Goal: Task Accomplishment & Management: Use online tool/utility

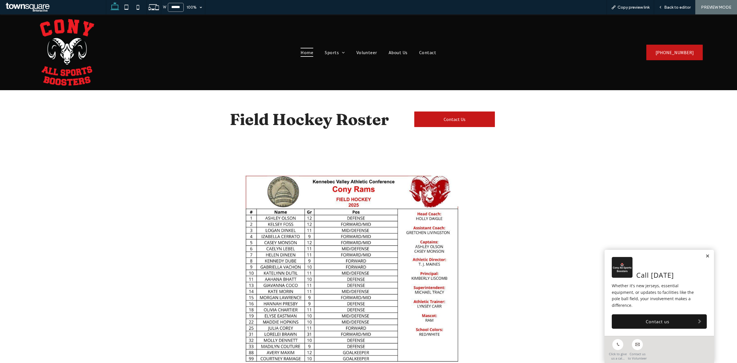
drag, startPoint x: 305, startPoint y: 53, endPoint x: 303, endPoint y: 72, distance: 19.1
click at [305, 53] on span "Home" at bounding box center [307, 52] width 13 height 9
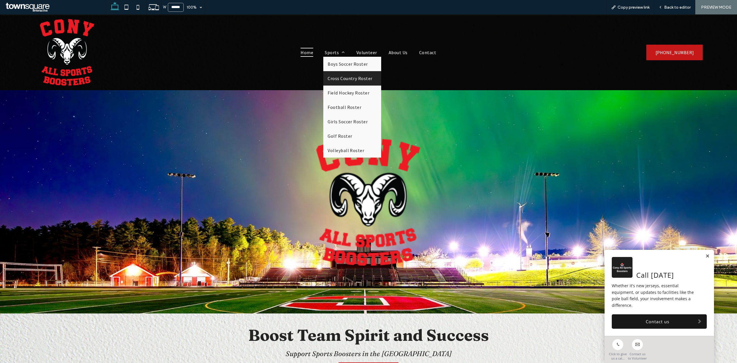
click at [340, 80] on span "Cross Country Roster" at bounding box center [350, 78] width 45 height 6
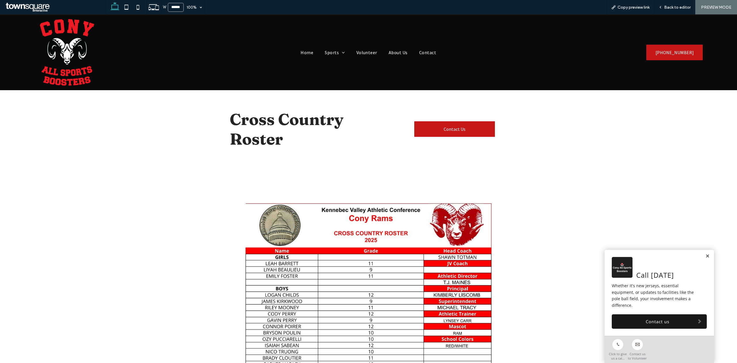
drag, startPoint x: 303, startPoint y: 39, endPoint x: 302, endPoint y: 48, distance: 8.1
click at [303, 42] on div "Home Sports Boys Soccer Roster Cross Country Roster Field Hockey Roster Footbal…" at bounding box center [368, 52] width 447 height 76
click at [302, 48] on div "Home Sports Boys Soccer Roster Cross Country Roster Field Hockey Roster Footbal…" at bounding box center [368, 52] width 447 height 76
drag, startPoint x: 302, startPoint y: 55, endPoint x: 317, endPoint y: 88, distance: 36.0
click at [302, 55] on span "Home" at bounding box center [307, 52] width 13 height 9
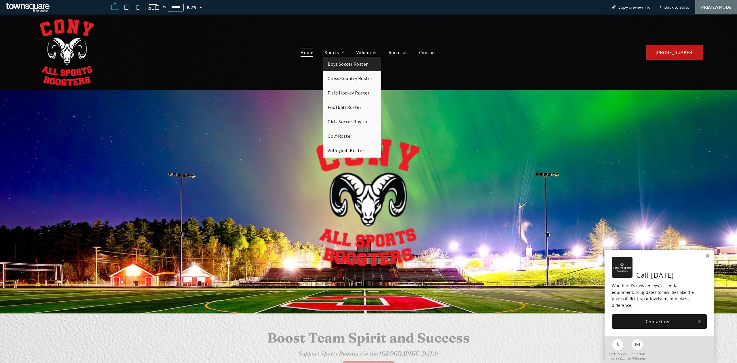
click at [332, 63] on span "Boys Soccer Roster" at bounding box center [348, 64] width 40 height 6
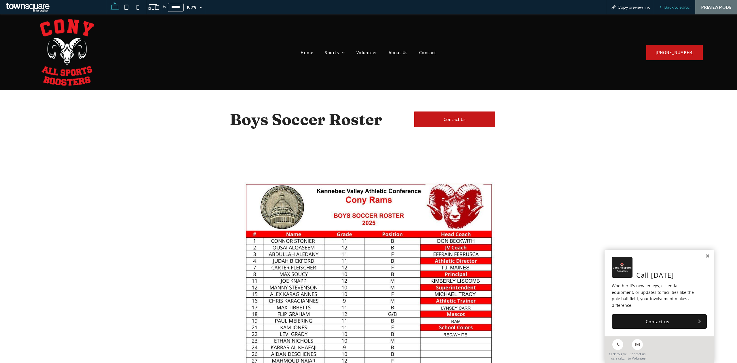
click at [680, 9] on span "Back to editor" at bounding box center [677, 7] width 26 height 5
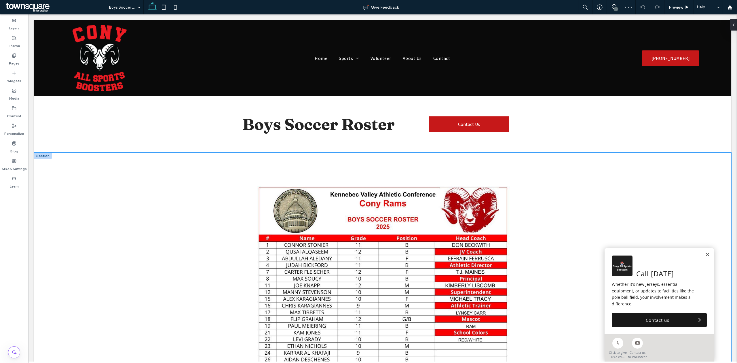
click at [600, 169] on div at bounding box center [382, 353] width 697 height 400
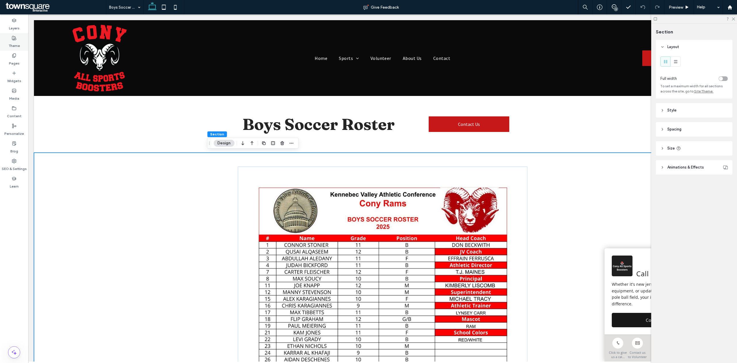
click at [13, 43] on label "Theme" at bounding box center [14, 44] width 11 height 8
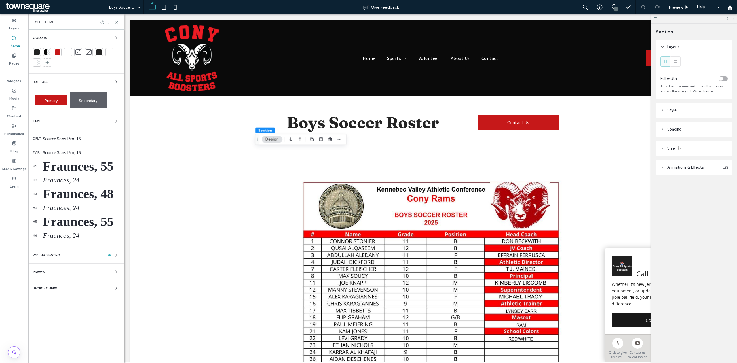
click at [69, 287] on div "Backgrounds" at bounding box center [76, 287] width 87 height 7
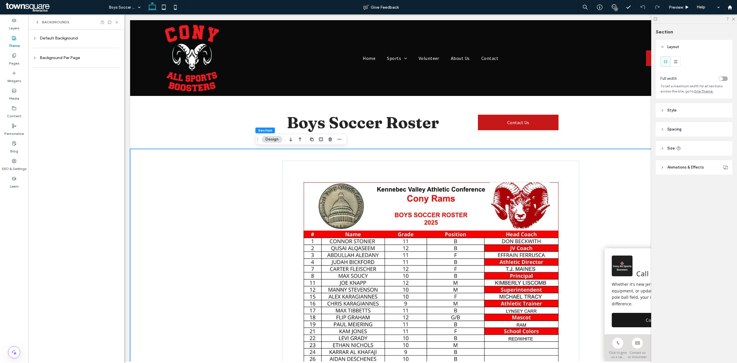
click at [61, 57] on div "Background Per Page" at bounding box center [76, 57] width 87 height 5
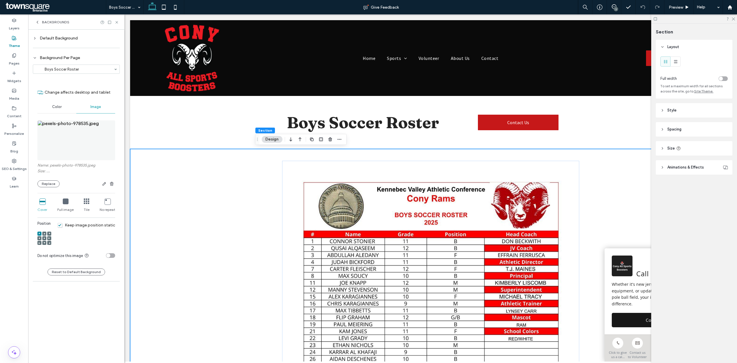
click at [84, 142] on img at bounding box center [76, 140] width 78 height 40
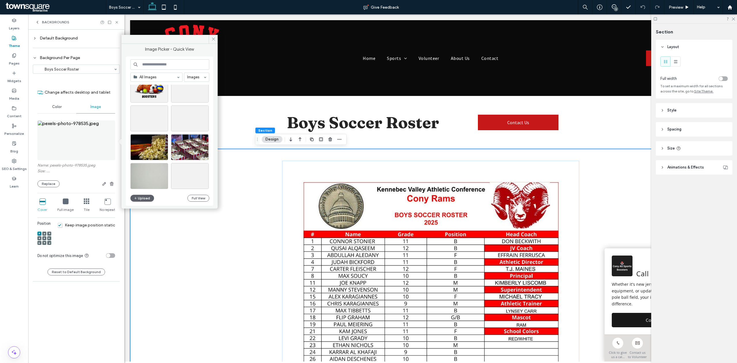
scroll to position [516, 0]
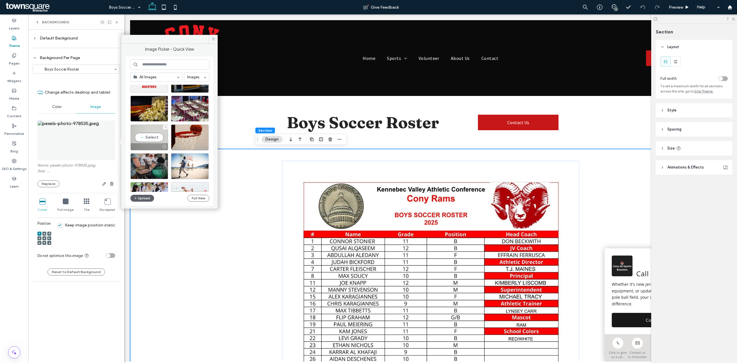
click at [147, 139] on div "Select" at bounding box center [149, 137] width 38 height 26
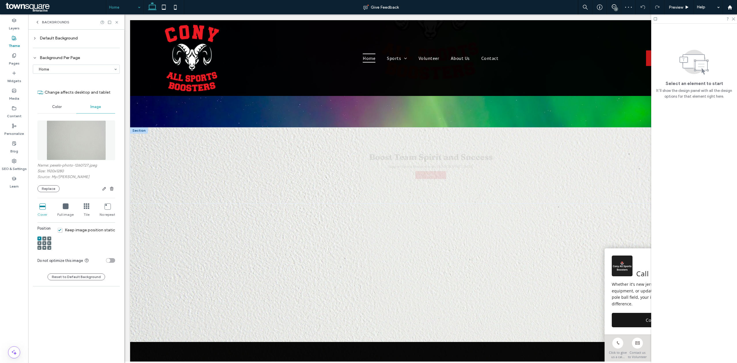
scroll to position [192, 0]
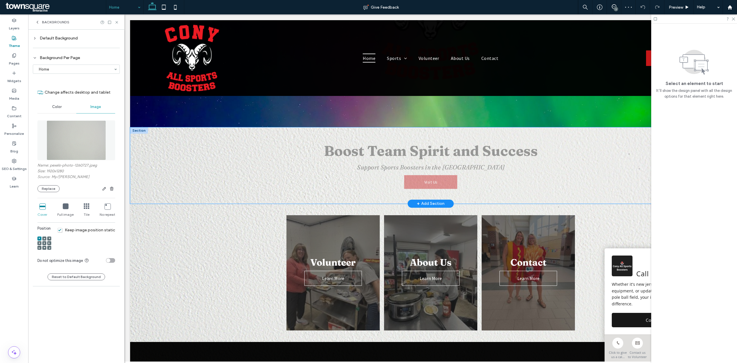
click at [219, 204] on div at bounding box center [427, 204] width 595 height 3
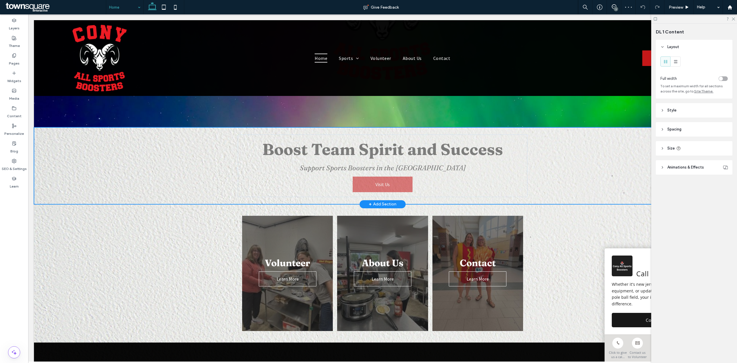
type input "***"
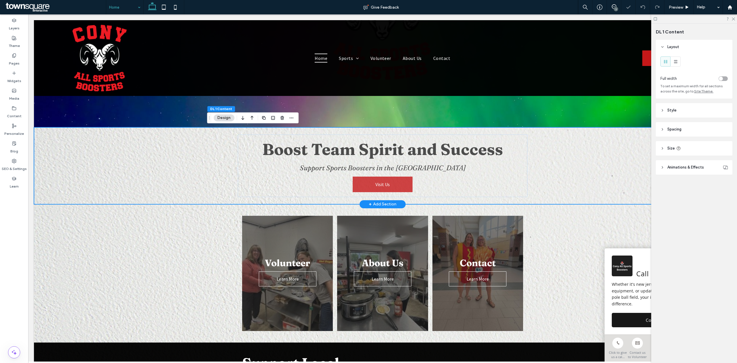
click at [191, 183] on div "Boost Team Spirit and Success Support Sports Boosters in the Greater Augusta Ar…" at bounding box center [382, 165] width 697 height 77
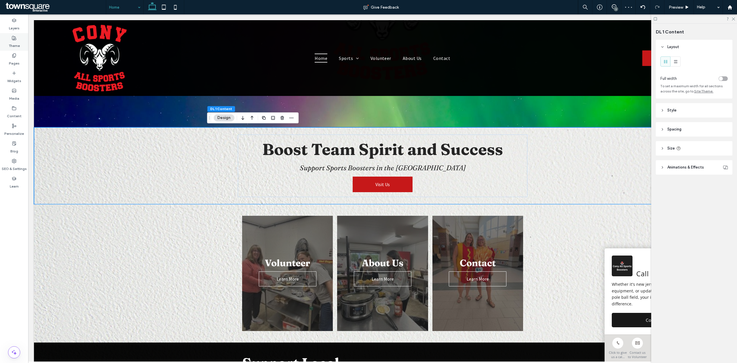
click at [18, 46] on label "Theme" at bounding box center [14, 44] width 11 height 8
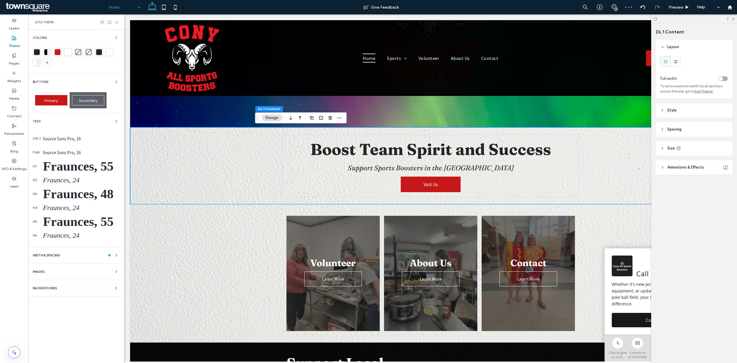
click at [66, 282] on div "Colors Buttons Primary Secondary Text dflt Source Sans Pro, 16 par Source Sans …" at bounding box center [76, 196] width 96 height 333
click at [74, 293] on div "Colors Buttons Primary Secondary Text dflt Source Sans Pro, 16 par Source Sans …" at bounding box center [76, 196] width 96 height 333
click at [98, 289] on div "Backgrounds" at bounding box center [76, 287] width 87 height 7
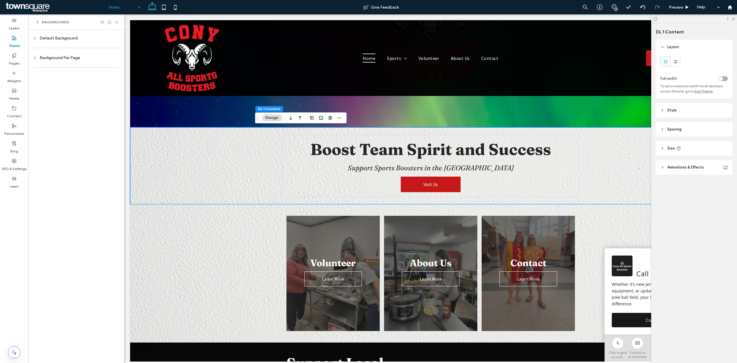
click at [69, 62] on div "Default Background Background Per Page" at bounding box center [76, 53] width 87 height 39
click at [68, 59] on div "Background Per Page" at bounding box center [76, 57] width 87 height 5
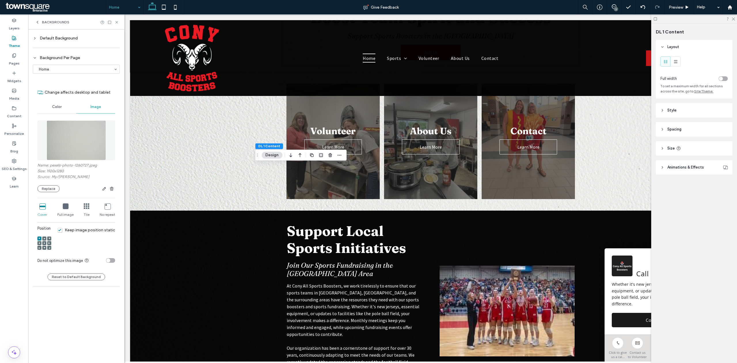
scroll to position [153, 0]
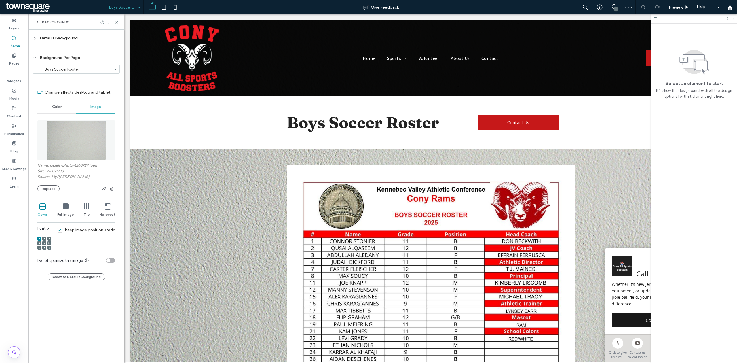
click at [55, 72] on div at bounding box center [76, 69] width 86 height 9
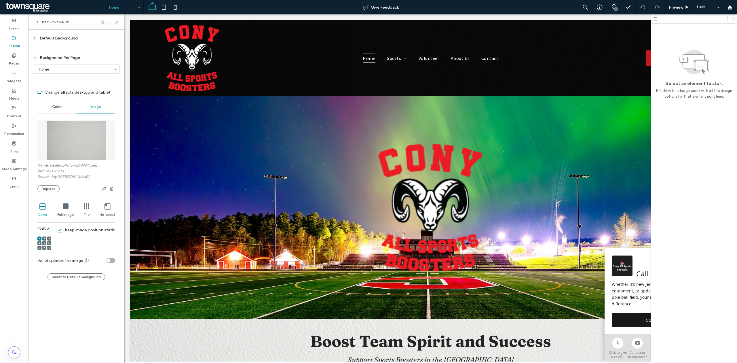
click at [83, 72] on div at bounding box center [76, 69] width 86 height 9
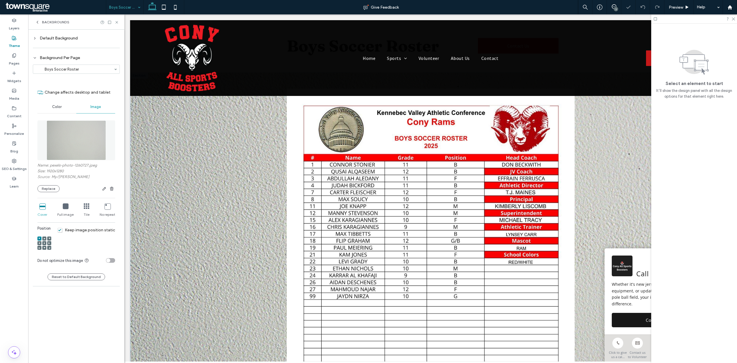
click at [140, 203] on div at bounding box center [430, 275] width 601 height 406
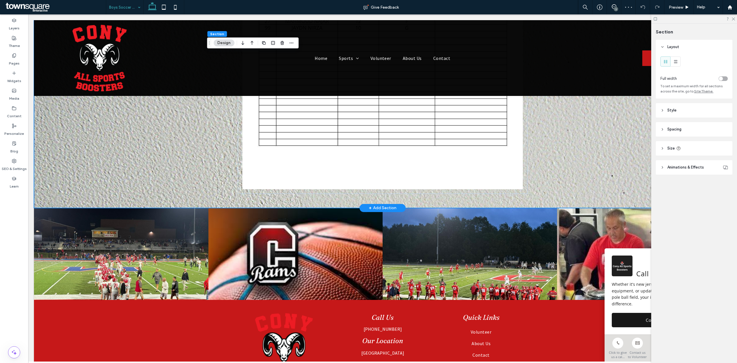
scroll to position [346, 0]
click at [636, 143] on div at bounding box center [382, 7] width 697 height 400
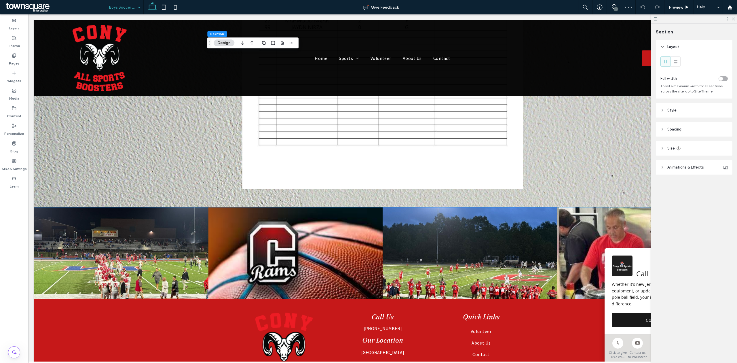
click at [667, 109] on span "Style" at bounding box center [671, 110] width 9 height 6
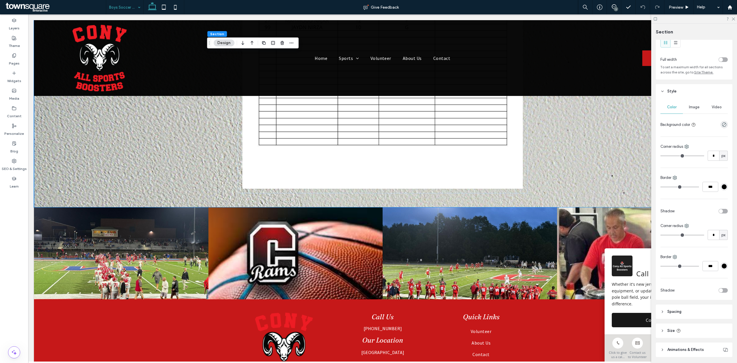
scroll to position [39, 0]
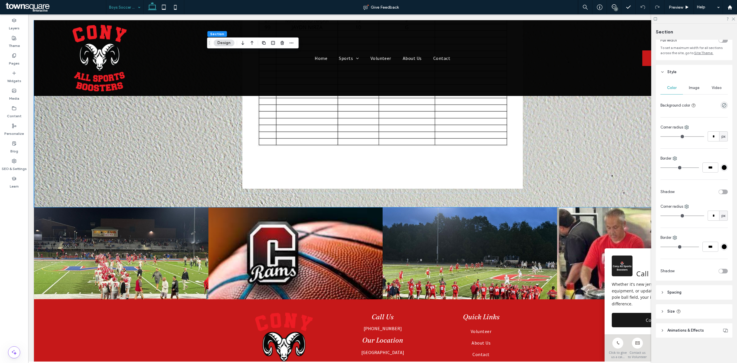
click at [722, 269] on div "toggle" at bounding box center [723, 271] width 9 height 5
click at [719, 191] on div "toggle" at bounding box center [723, 191] width 9 height 5
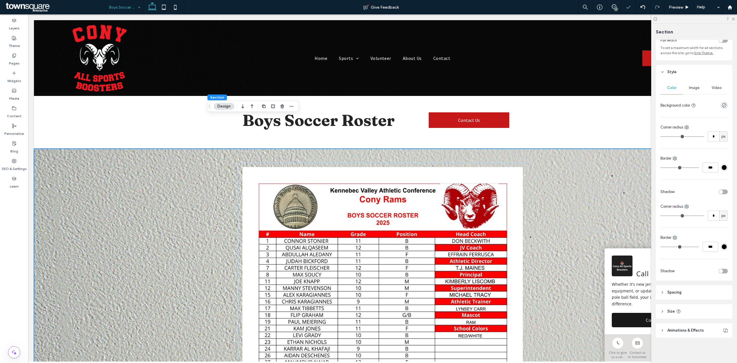
scroll to position [0, 0]
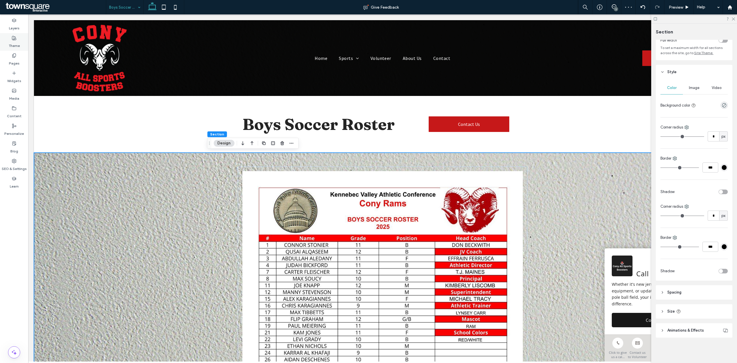
click at [13, 44] on label "Theme" at bounding box center [14, 44] width 11 height 8
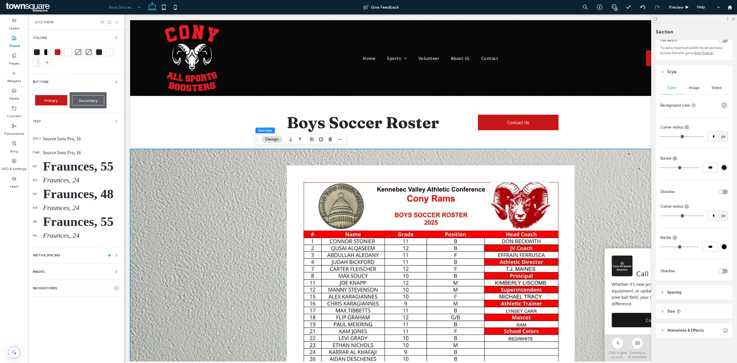
click at [113, 291] on span "button" at bounding box center [116, 287] width 7 height 7
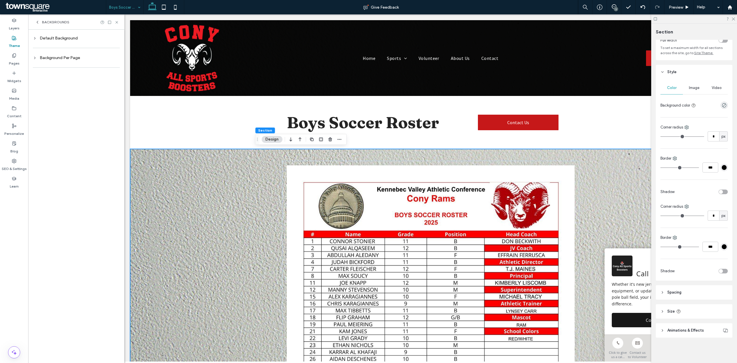
click at [51, 59] on div "Background Per Page" at bounding box center [76, 57] width 87 height 5
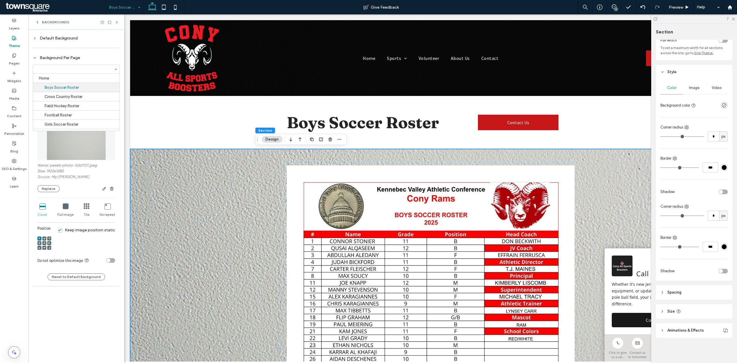
scroll to position [9, 0]
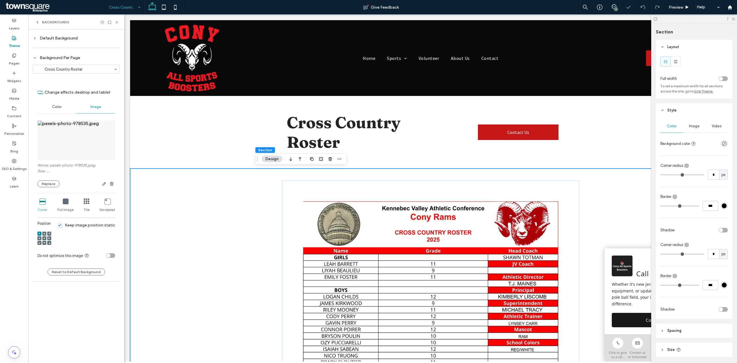
click at [69, 139] on img at bounding box center [76, 140] width 78 height 40
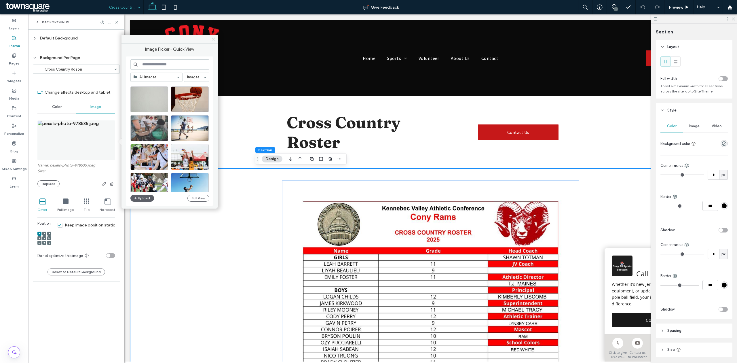
scroll to position [554, 0]
click at [149, 104] on div "Select" at bounding box center [149, 99] width 38 height 26
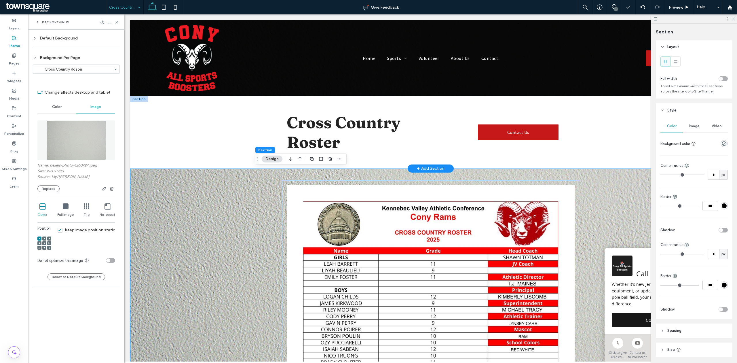
click at [168, 136] on div "Cross Country Roster Contact Us" at bounding box center [430, 132] width 601 height 73
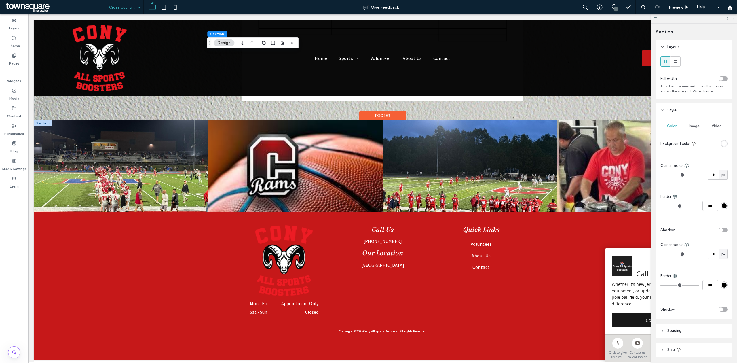
scroll to position [305, 0]
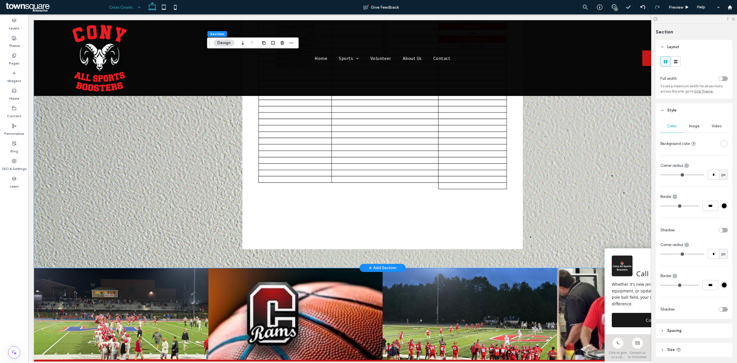
click at [610, 177] on div at bounding box center [382, 68] width 697 height 400
click at [604, 177] on div at bounding box center [382, 68] width 697 height 400
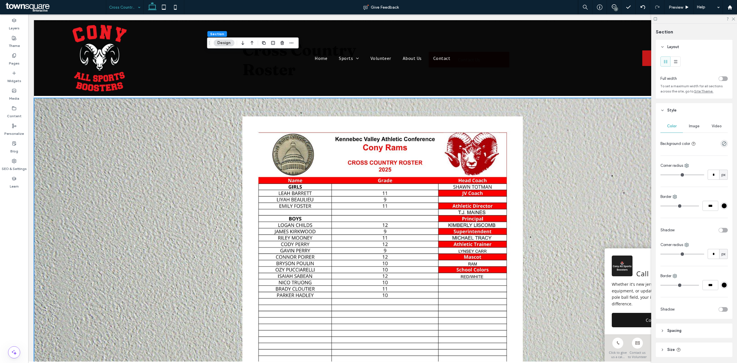
scroll to position [0, 0]
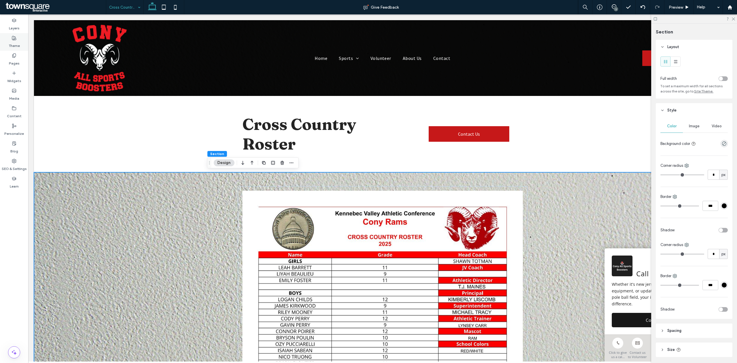
click at [13, 42] on label "Theme" at bounding box center [14, 44] width 11 height 8
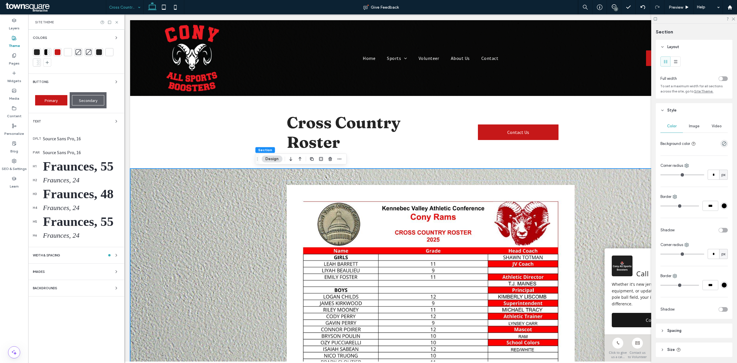
click at [94, 288] on div "Backgrounds" at bounding box center [76, 287] width 87 height 7
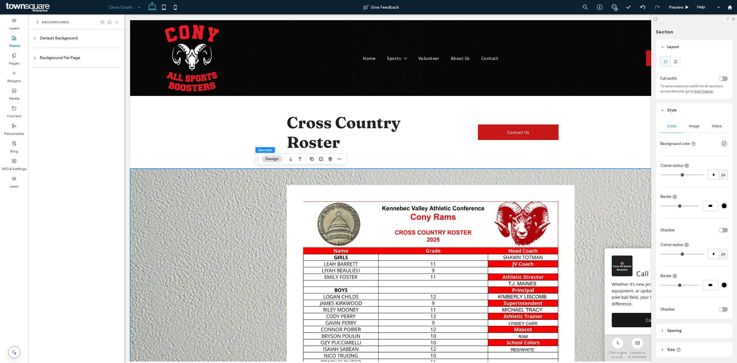
click at [44, 36] on div "Default Background" at bounding box center [76, 38] width 87 height 5
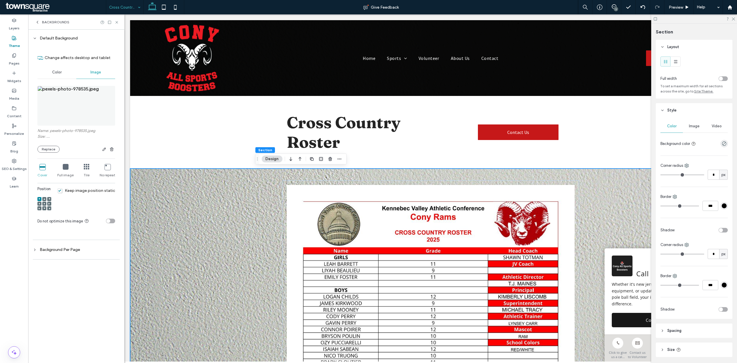
click at [51, 111] on img at bounding box center [76, 106] width 78 height 40
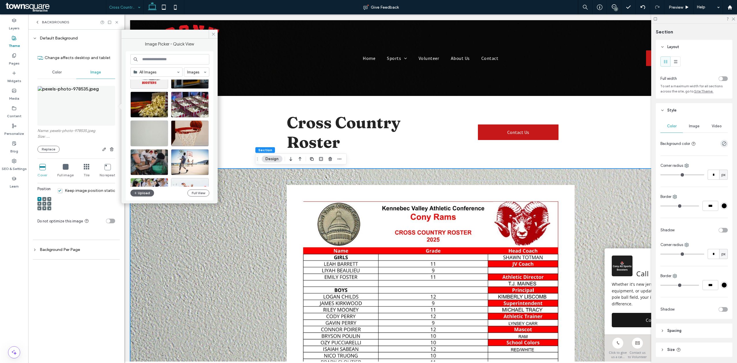
scroll to position [516, 0]
click at [145, 130] on div "Select" at bounding box center [149, 132] width 38 height 26
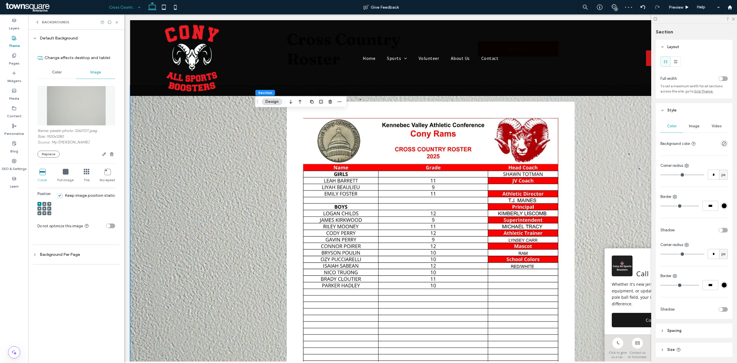
scroll to position [0, 0]
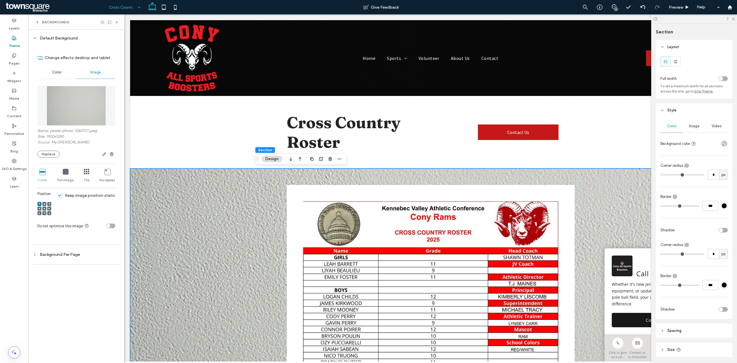
click at [37, 38] on div "Default Background" at bounding box center [76, 38] width 87 height 5
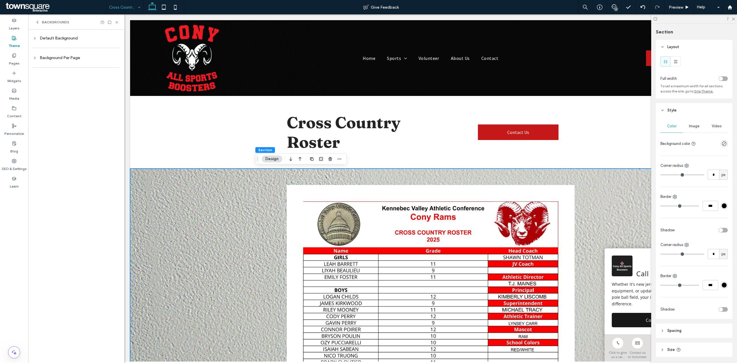
click at [37, 38] on div "Default Background" at bounding box center [76, 38] width 87 height 5
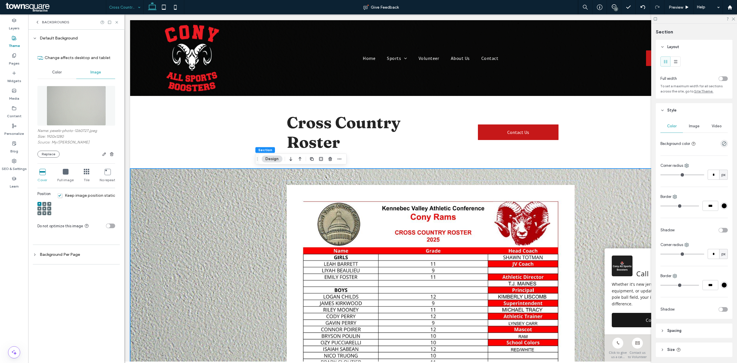
click at [38, 39] on div "Default Background" at bounding box center [76, 38] width 87 height 5
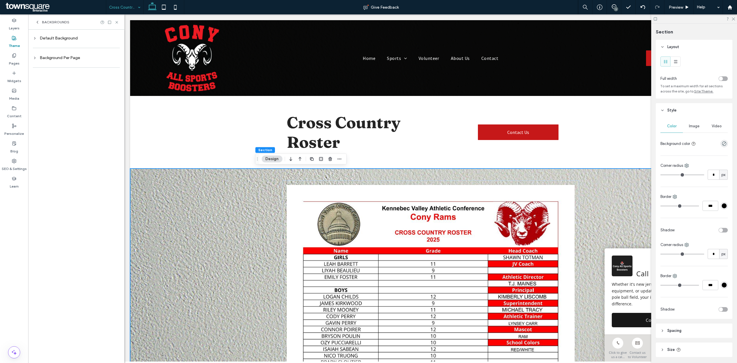
click at [61, 58] on div "Background Per Page" at bounding box center [76, 57] width 87 height 5
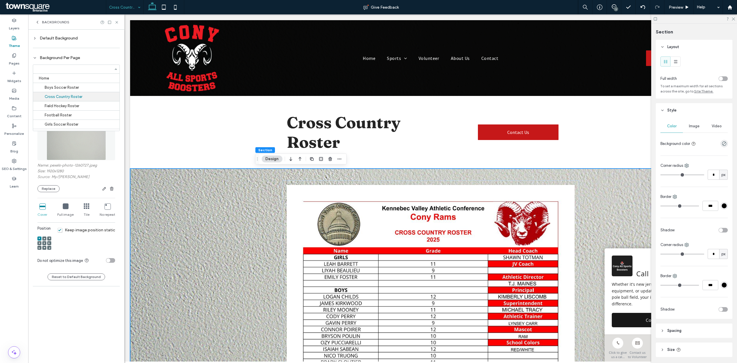
scroll to position [18, 0]
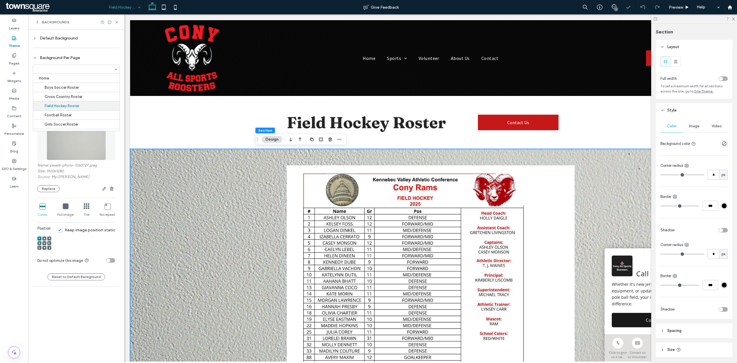
scroll to position [28, 0]
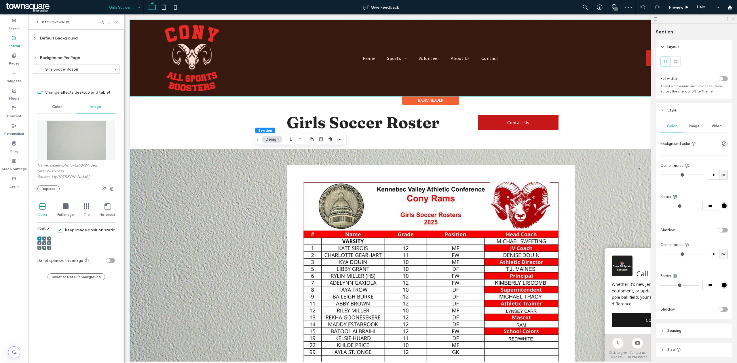
click at [160, 74] on div at bounding box center [430, 58] width 601 height 76
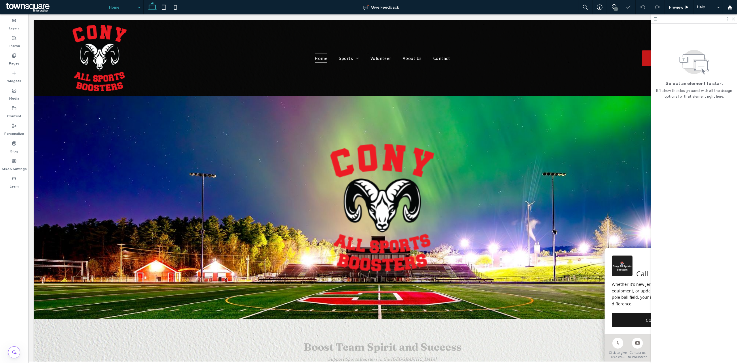
click at [119, 11] on input at bounding box center [123, 7] width 29 height 14
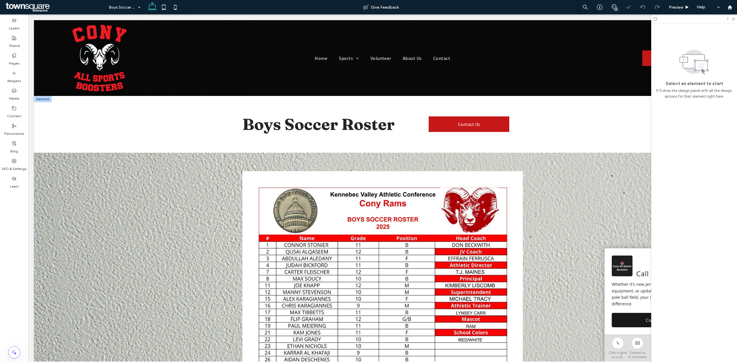
click at [552, 109] on div "Boys Soccer Roster Contact Us" at bounding box center [383, 124] width 346 height 57
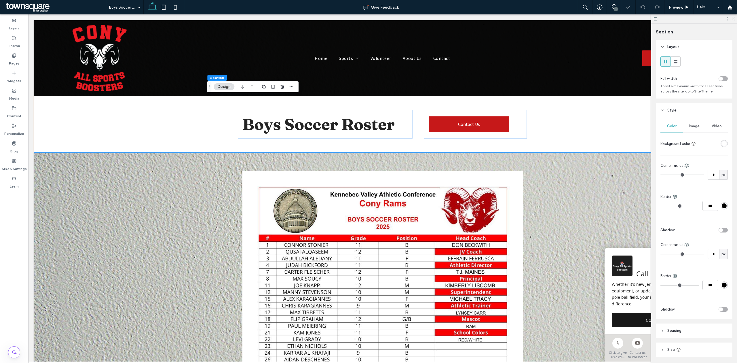
click at [686, 129] on div "Image" at bounding box center [694, 126] width 22 height 13
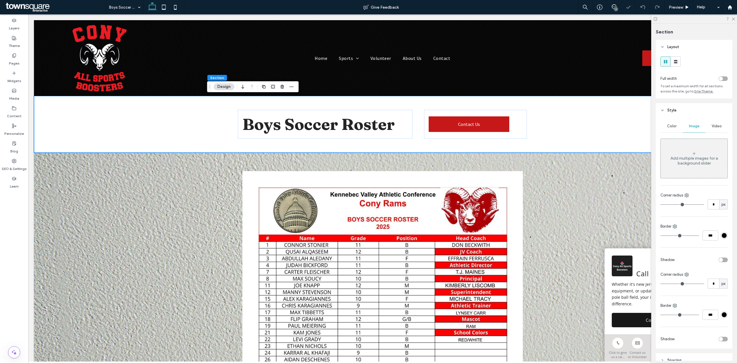
click at [686, 153] on div "Add multiple images for a background slider" at bounding box center [694, 158] width 67 height 38
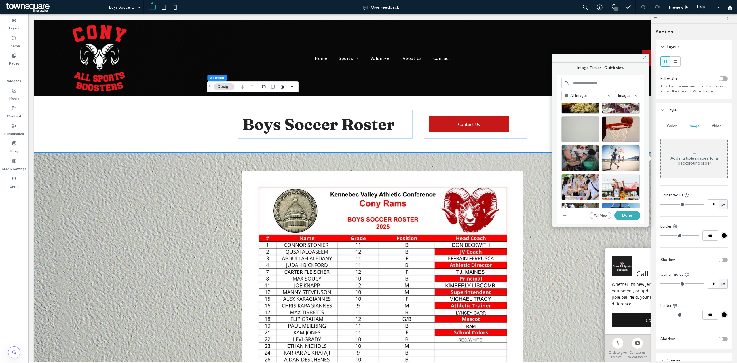
scroll to position [518, 0]
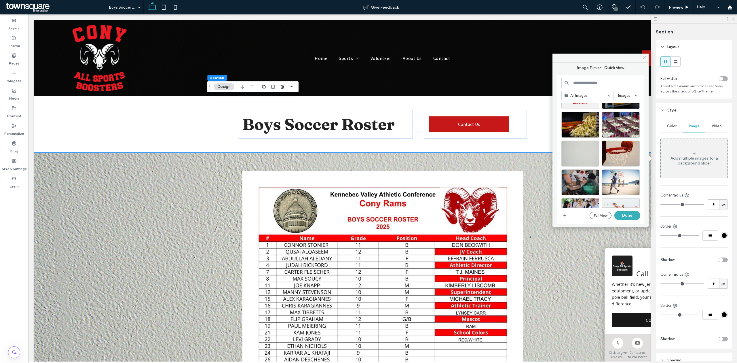
click at [580, 148] on div at bounding box center [580, 154] width 38 height 26
click at [627, 215] on button "Done" at bounding box center [627, 215] width 26 height 9
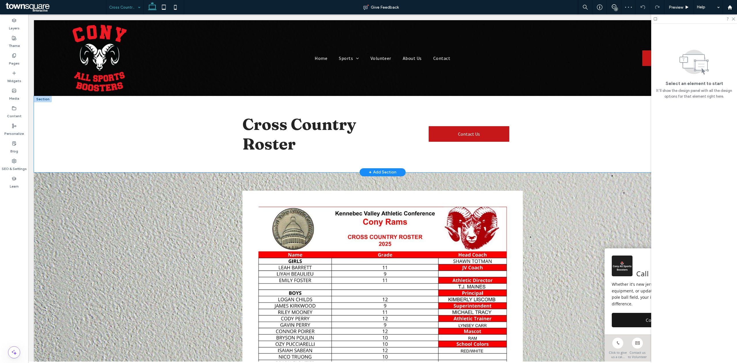
drag, startPoint x: 560, startPoint y: 115, endPoint x: 563, endPoint y: 115, distance: 3.5
click at [560, 115] on div "Cross Country Roster Contact Us" at bounding box center [382, 134] width 697 height 76
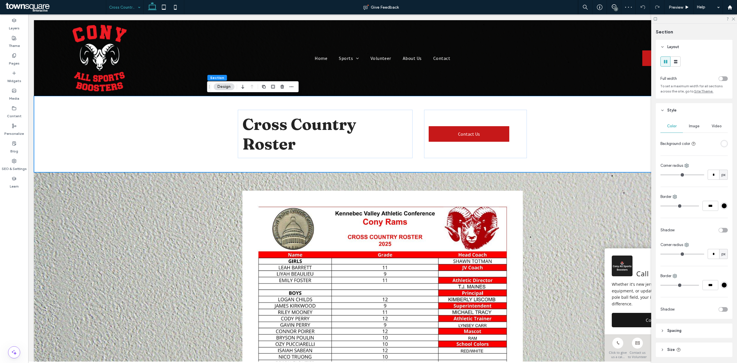
click at [692, 128] on span "Image" at bounding box center [694, 126] width 11 height 5
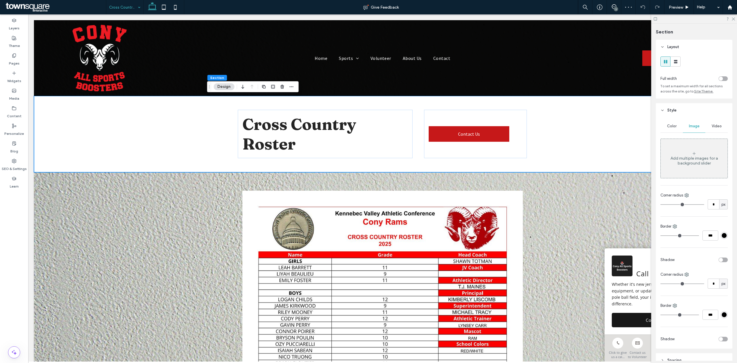
drag, startPoint x: 691, startPoint y: 133, endPoint x: 674, endPoint y: 161, distance: 32.6
click at [675, 158] on div "Add multiple images for a background slider" at bounding box center [694, 161] width 67 height 10
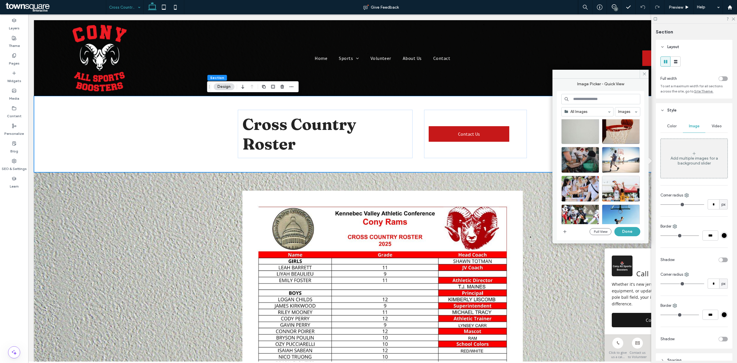
scroll to position [557, 0]
click at [574, 134] on div "Select" at bounding box center [580, 131] width 38 height 26
click at [628, 228] on button "Done" at bounding box center [627, 231] width 26 height 9
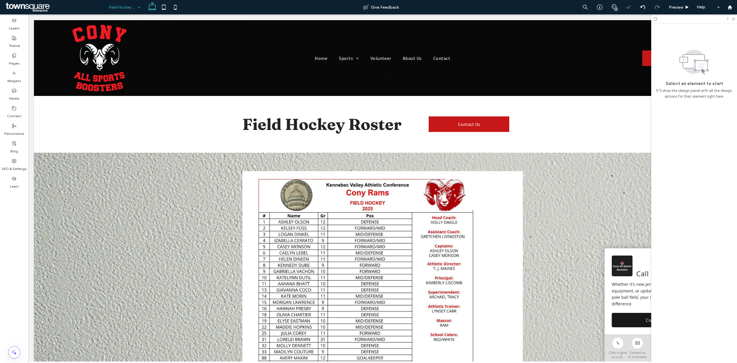
click at [572, 119] on div "Field Hockey Roster Contact Us" at bounding box center [382, 124] width 697 height 57
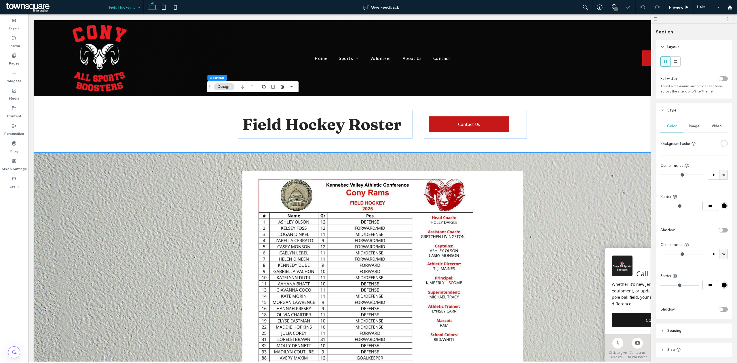
click at [691, 127] on span "Image" at bounding box center [694, 126] width 11 height 5
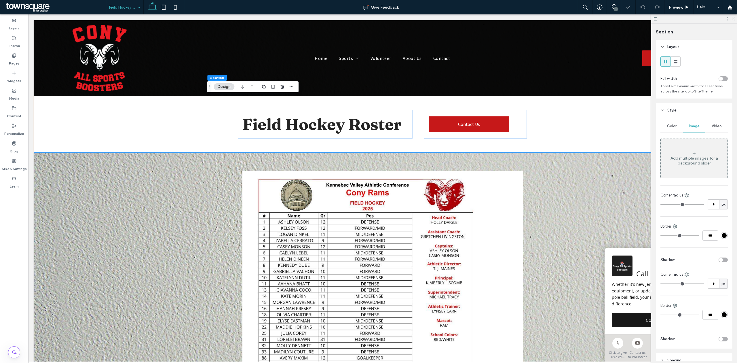
click at [699, 151] on div "Add multiple images for a background slider" at bounding box center [694, 158] width 67 height 38
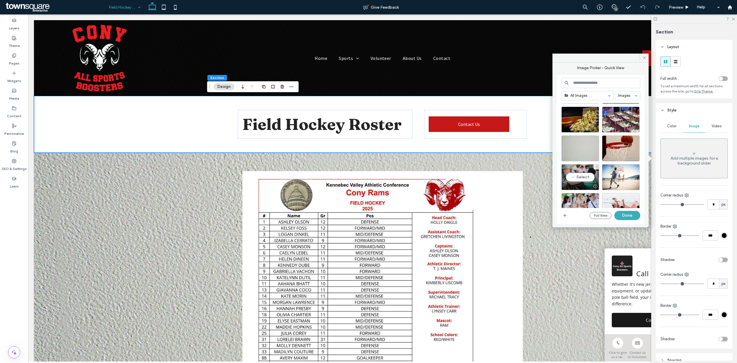
scroll to position [523, 0]
click at [581, 150] on div "Select" at bounding box center [580, 149] width 38 height 26
click at [625, 214] on button "Done" at bounding box center [627, 215] width 26 height 9
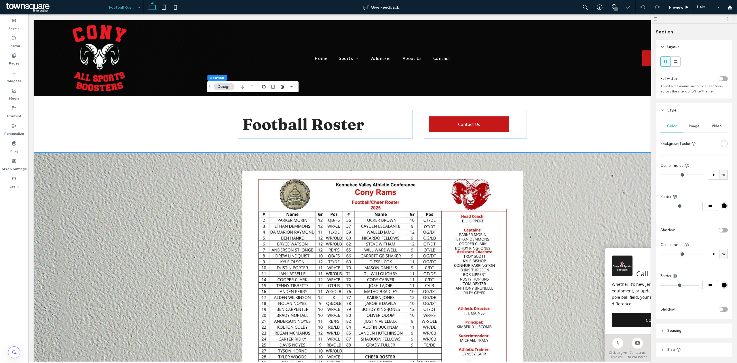
click at [691, 125] on span "Image" at bounding box center [694, 126] width 11 height 5
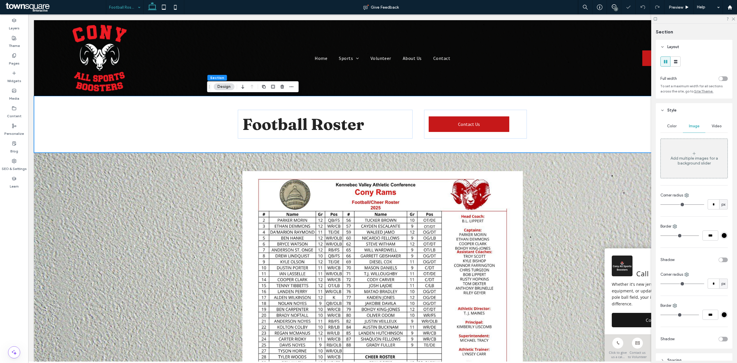
click at [677, 158] on div "Add multiple images for a background slider" at bounding box center [694, 161] width 67 height 10
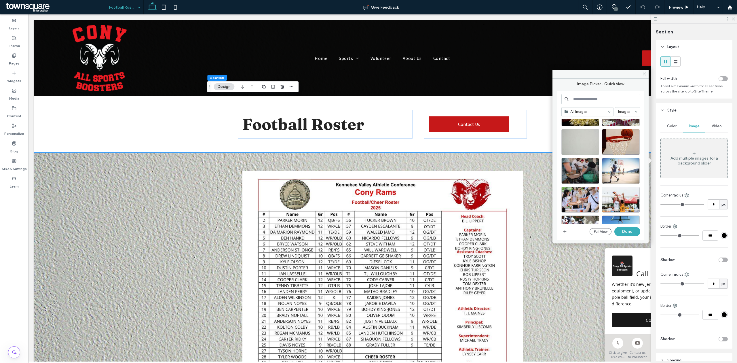
scroll to position [561, 0]
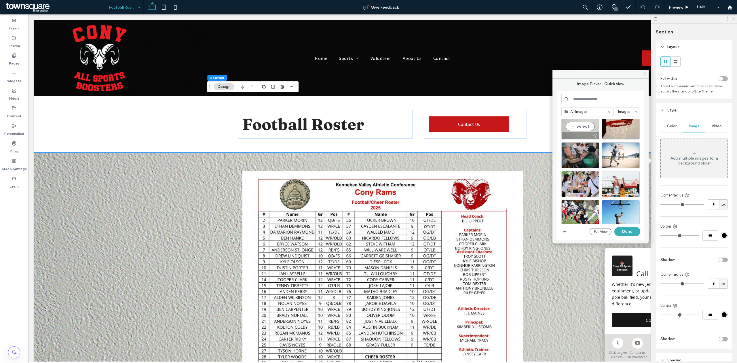
click at [571, 131] on div "Select" at bounding box center [580, 126] width 38 height 26
click at [631, 228] on button "Done" at bounding box center [627, 231] width 26 height 9
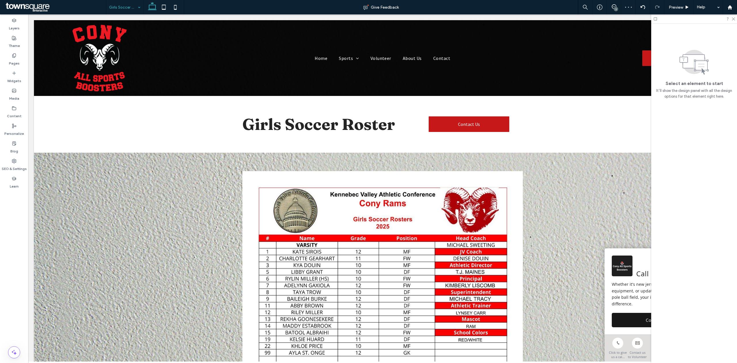
click at [584, 136] on div "Girls Soccer Roster Contact Us" at bounding box center [382, 124] width 697 height 57
click at [609, 135] on div "Girls Soccer Roster Contact Us" at bounding box center [382, 124] width 697 height 57
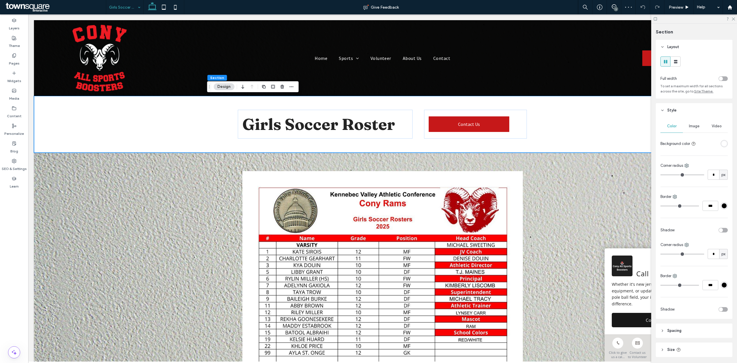
click at [693, 127] on span "Image" at bounding box center [694, 126] width 11 height 5
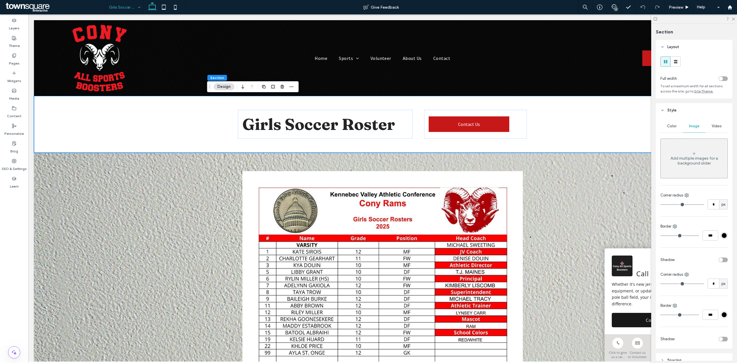
click at [696, 159] on div "Add multiple images for a background slider" at bounding box center [694, 161] width 67 height 10
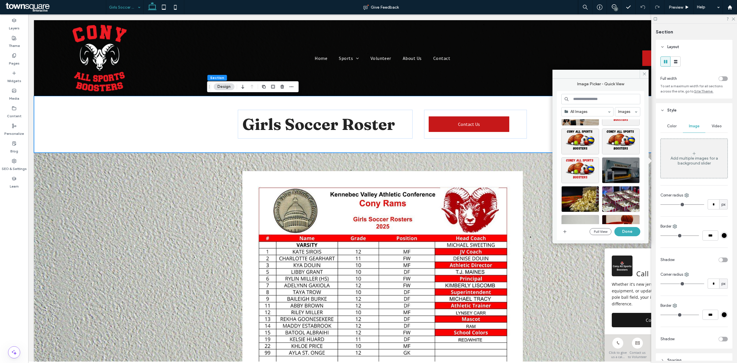
scroll to position [518, 0]
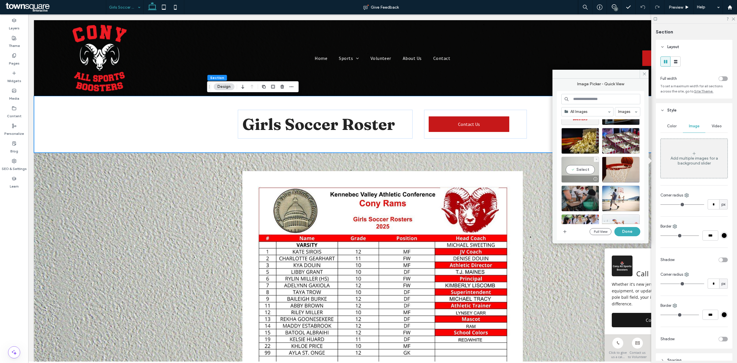
click at [582, 165] on div "Select" at bounding box center [580, 170] width 38 height 26
click at [624, 236] on button "Done" at bounding box center [627, 231] width 26 height 9
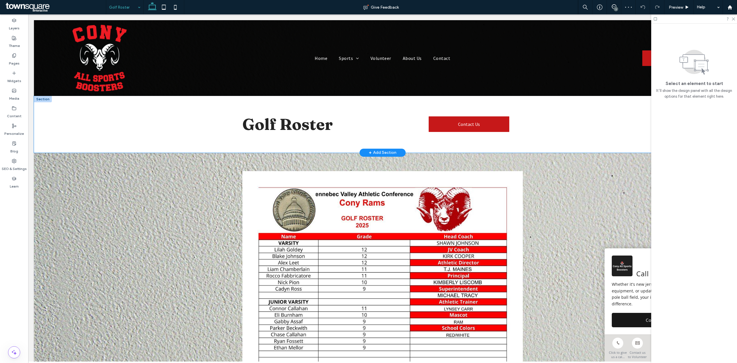
click at [581, 129] on div "Golf Roster Contact Us" at bounding box center [382, 124] width 697 height 57
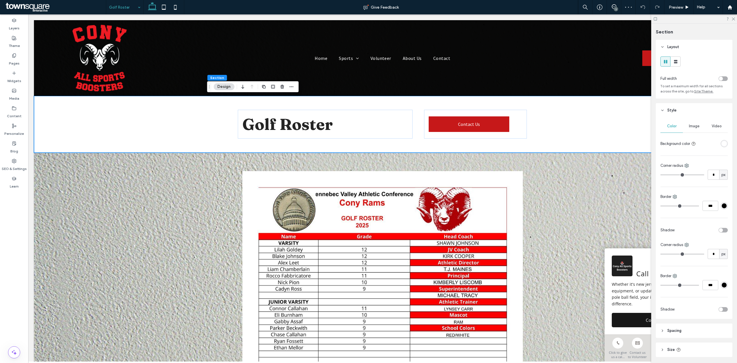
click at [697, 130] on div "Image" at bounding box center [694, 126] width 22 height 13
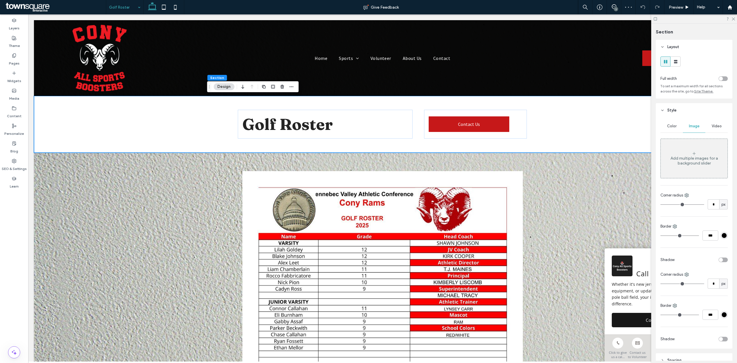
click at [690, 157] on div "Add multiple images for a background slider" at bounding box center [694, 161] width 67 height 10
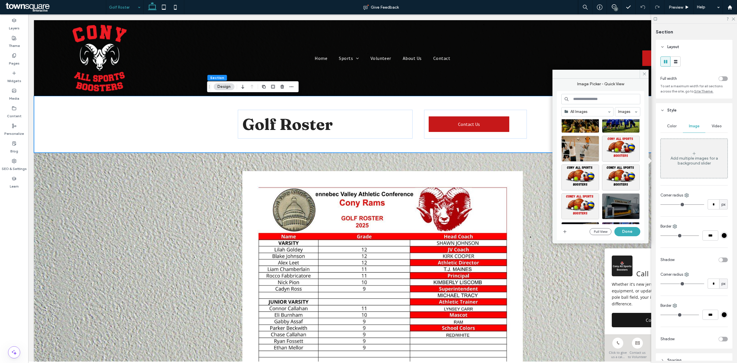
scroll to position [485, 0]
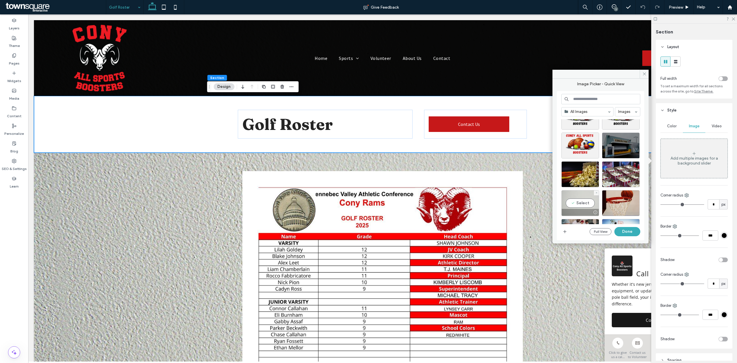
click at [579, 204] on div "Select" at bounding box center [580, 203] width 38 height 26
click at [633, 232] on button "Done" at bounding box center [627, 231] width 26 height 9
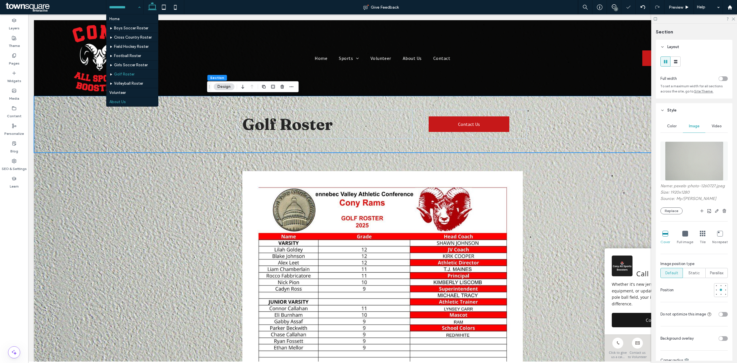
scroll to position [19, 0]
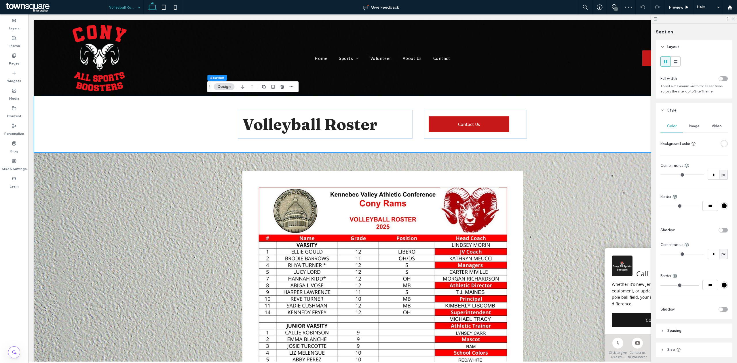
click at [689, 128] on span "Image" at bounding box center [694, 126] width 11 height 5
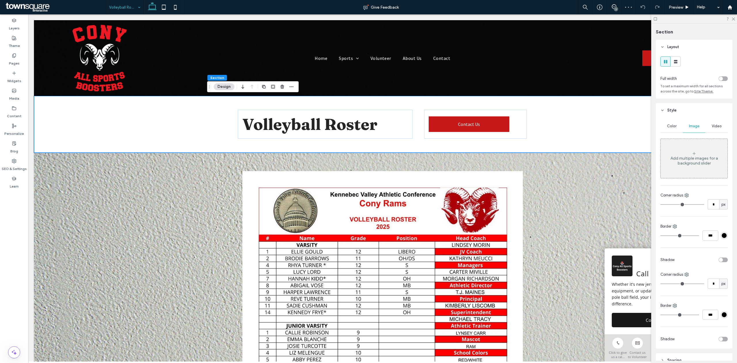
click at [681, 158] on div "Add multiple images for a background slider" at bounding box center [694, 161] width 67 height 10
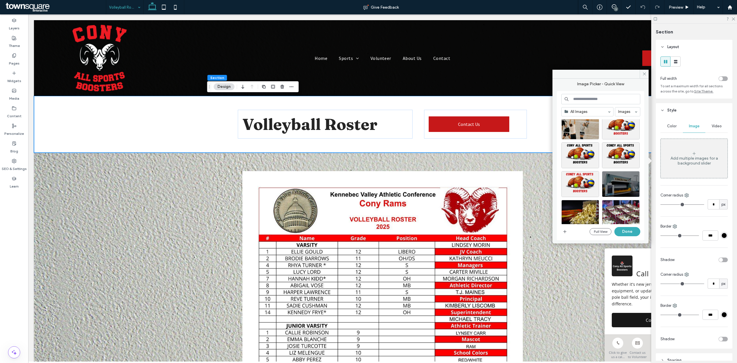
scroll to position [561, 0]
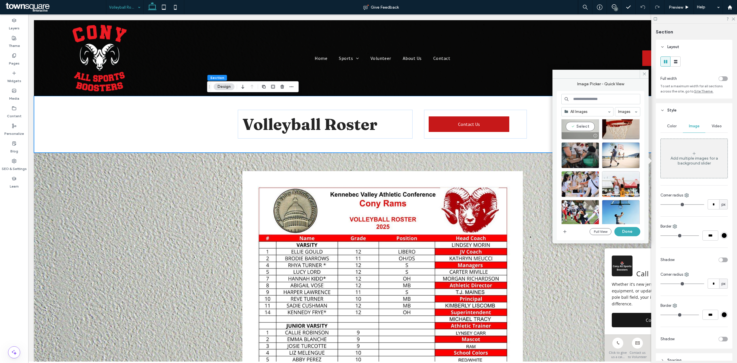
click at [577, 135] on div at bounding box center [580, 135] width 37 height 7
drag, startPoint x: 632, startPoint y: 229, endPoint x: 599, endPoint y: 212, distance: 37.0
click at [632, 229] on button "Done" at bounding box center [627, 231] width 26 height 9
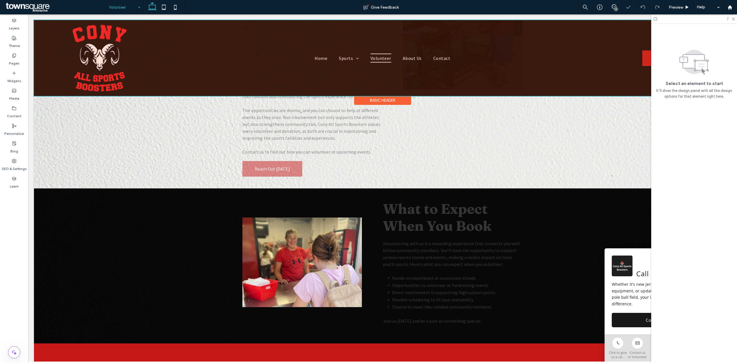
scroll to position [77, 0]
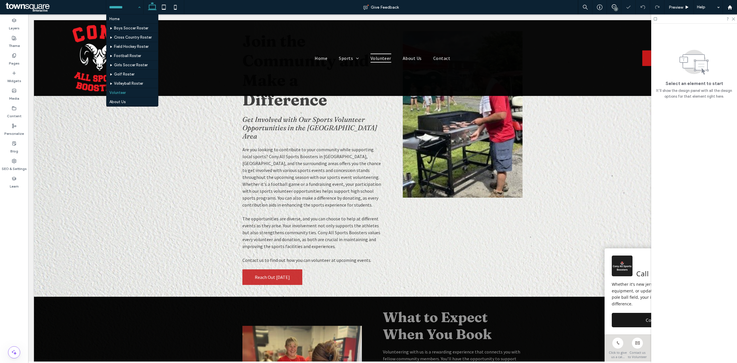
click at [110, 5] on input at bounding box center [123, 7] width 29 height 14
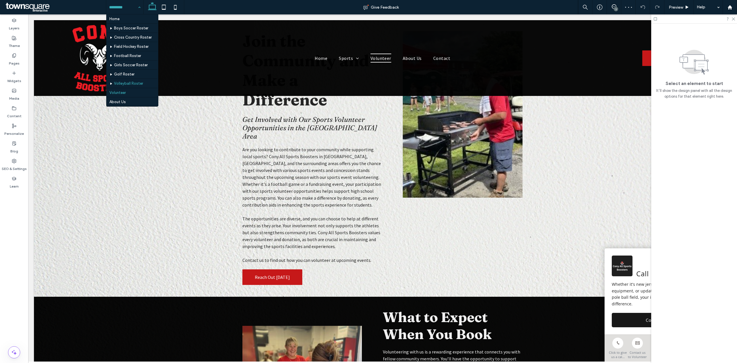
scroll to position [19, 0]
click at [123, 6] on input at bounding box center [123, 7] width 29 height 14
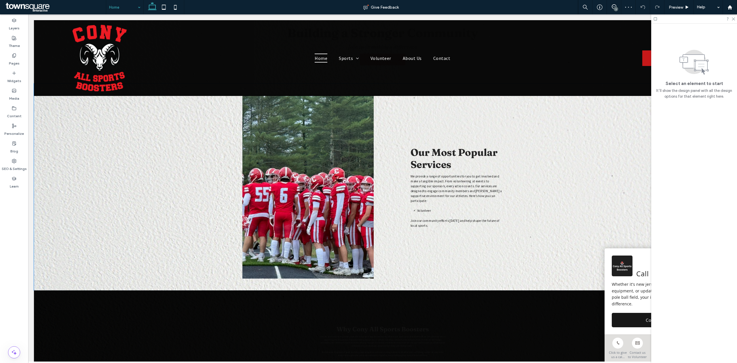
scroll to position [461, 0]
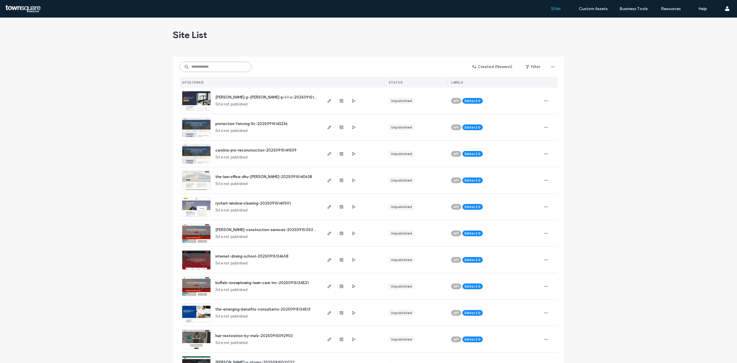
click at [222, 64] on input at bounding box center [216, 67] width 72 height 10
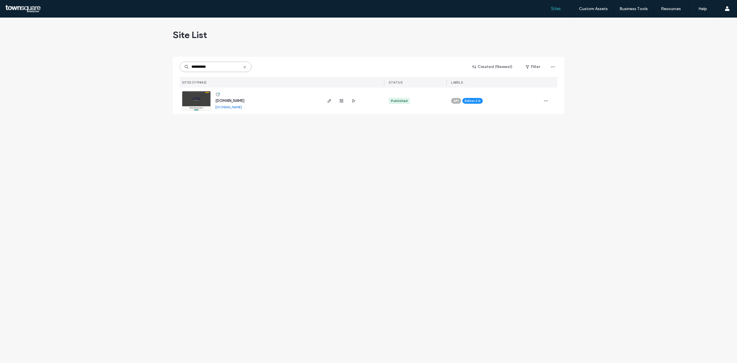
type input "**********"
click at [201, 97] on img at bounding box center [196, 110] width 28 height 39
